Goal: Information Seeking & Learning: Learn about a topic

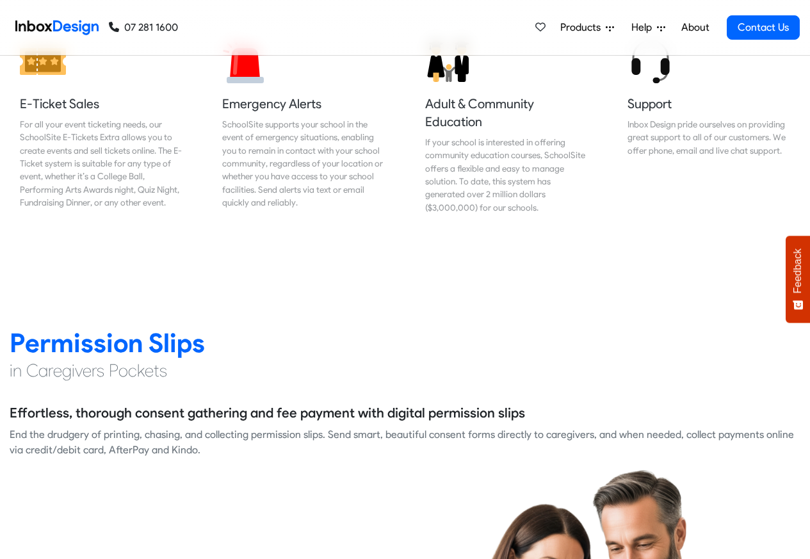
scroll to position [1536, 0]
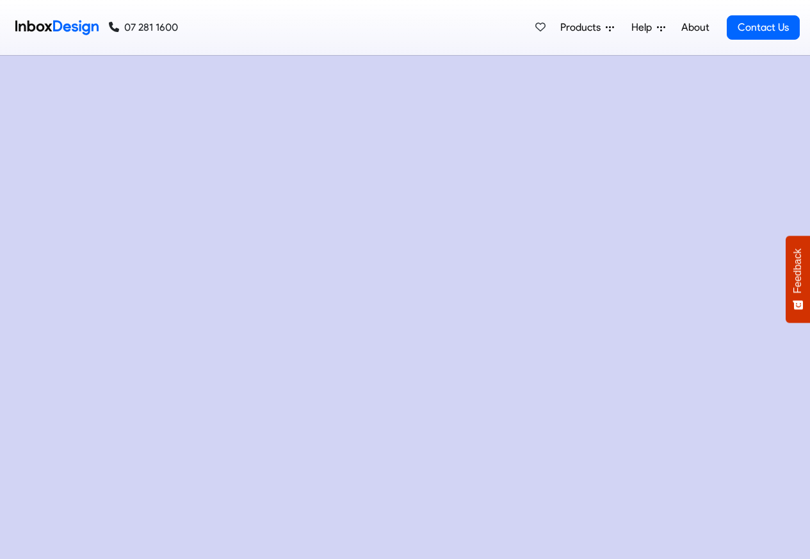
checkbox input "true"
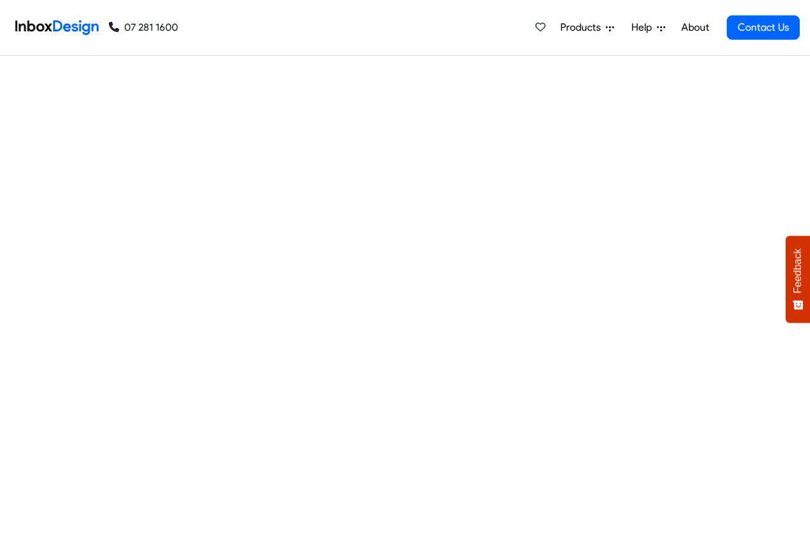
checkbox input "true"
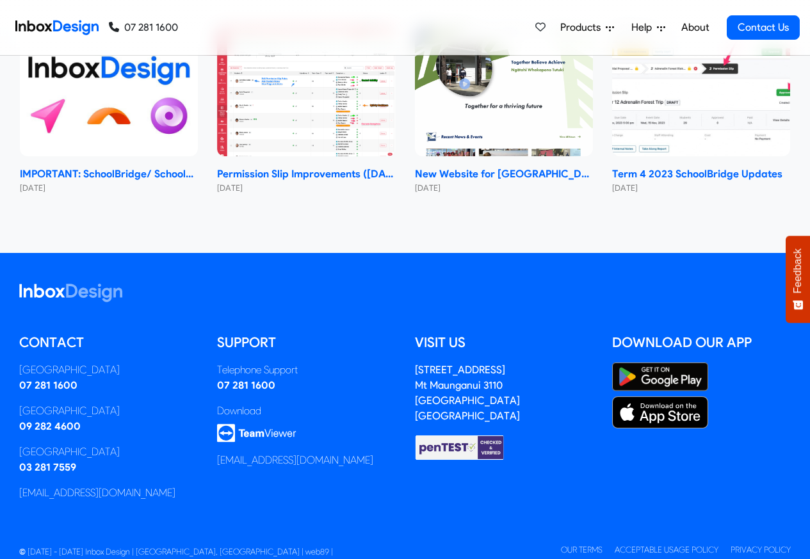
checkbox input "true"
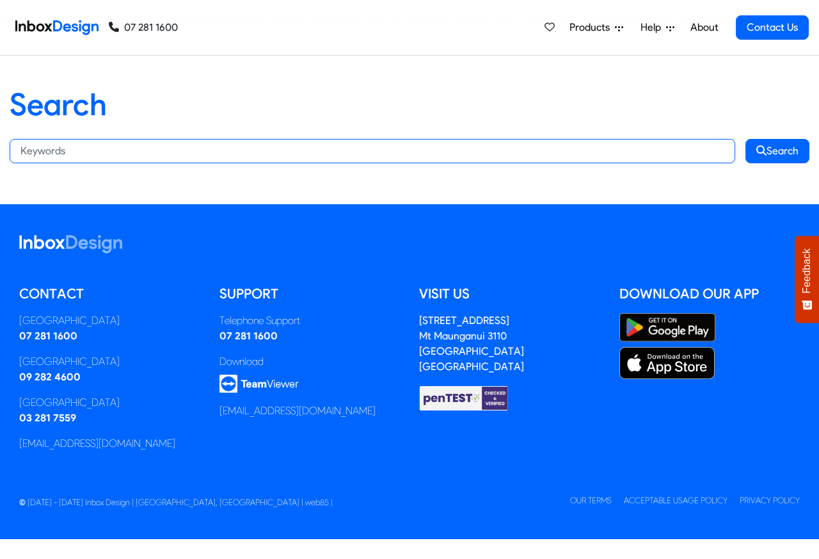
click at [238, 150] on input "Search:" at bounding box center [373, 151] width 726 height 24
paste input "bespoke programs"
type input "bespoke programs"
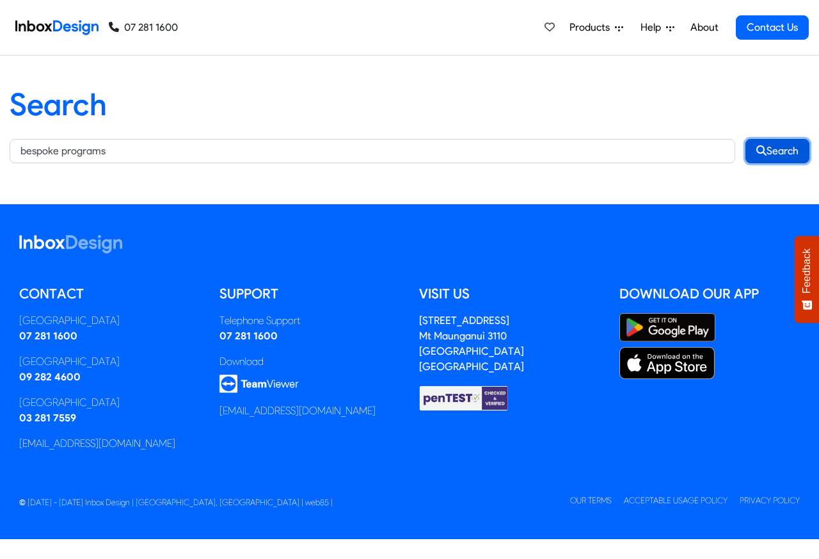
click at [779, 150] on button "Search" at bounding box center [778, 151] width 64 height 24
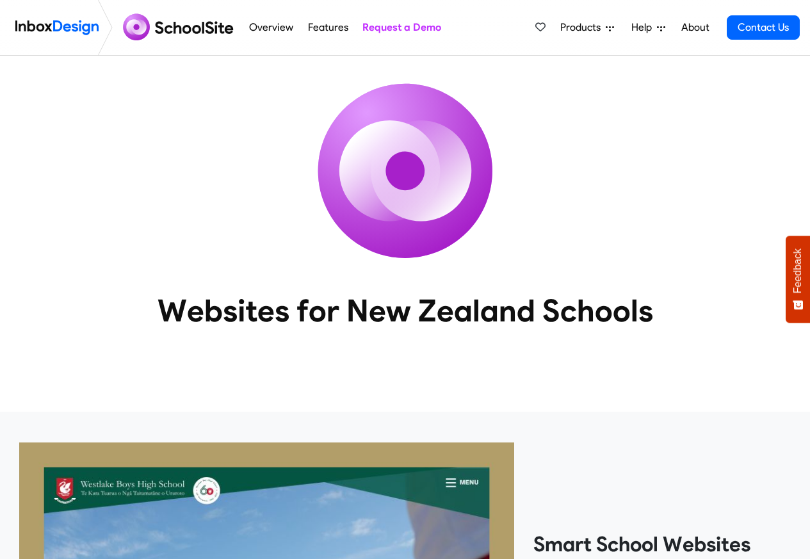
click at [61, 26] on img at bounding box center [56, 28] width 83 height 26
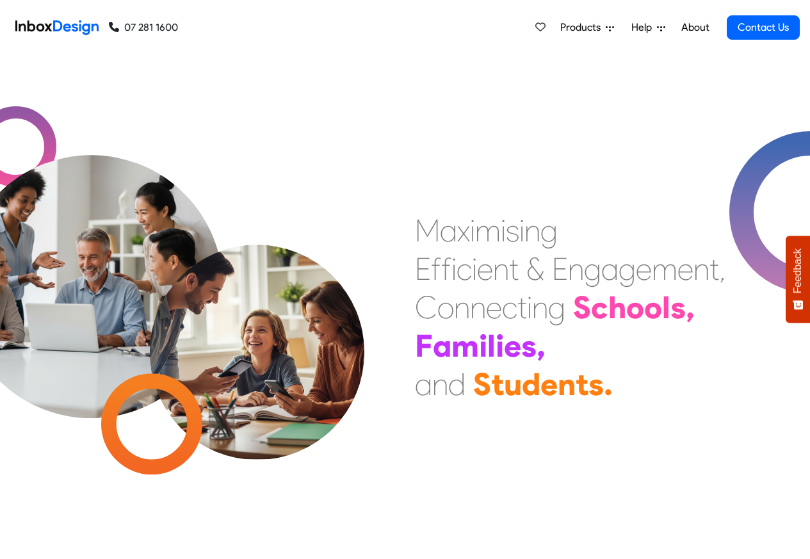
click at [694, 28] on link "About" at bounding box center [694, 28] width 35 height 26
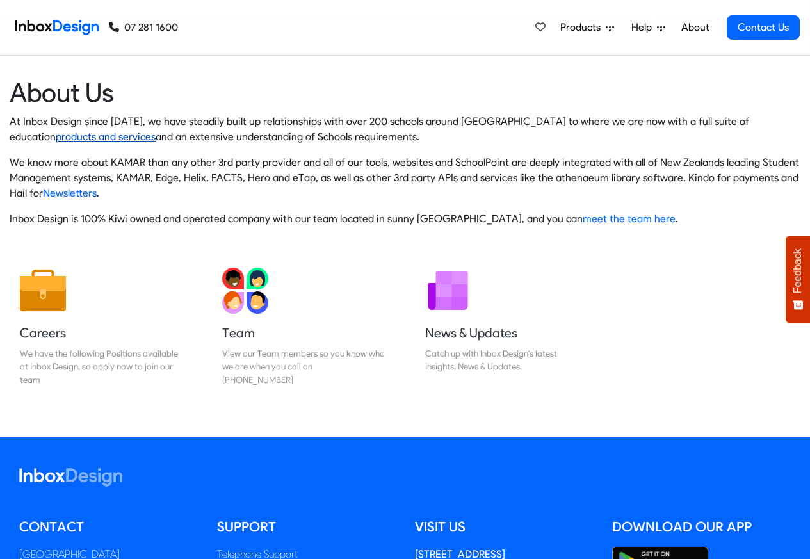
click at [56, 137] on link "products and services" at bounding box center [106, 137] width 100 height 12
